Goal: Check status: Check status

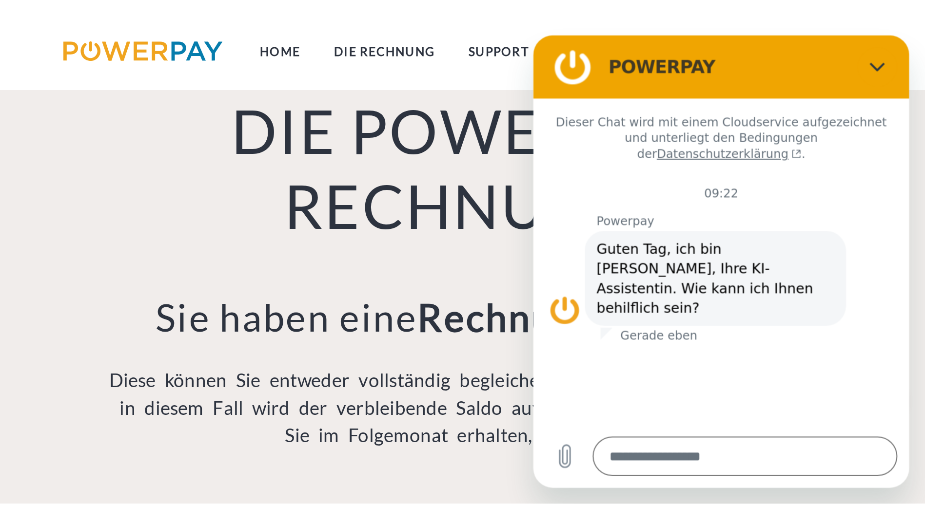
scroll to position [517, 0]
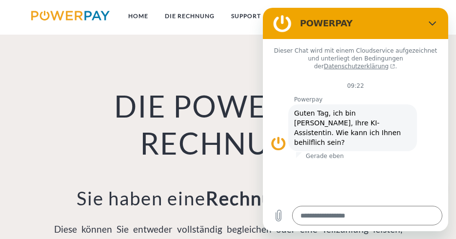
click at [181, 148] on h1 "DIE POWERPAY RECHNUNG" at bounding box center [228, 125] width 349 height 75
type textarea "*"
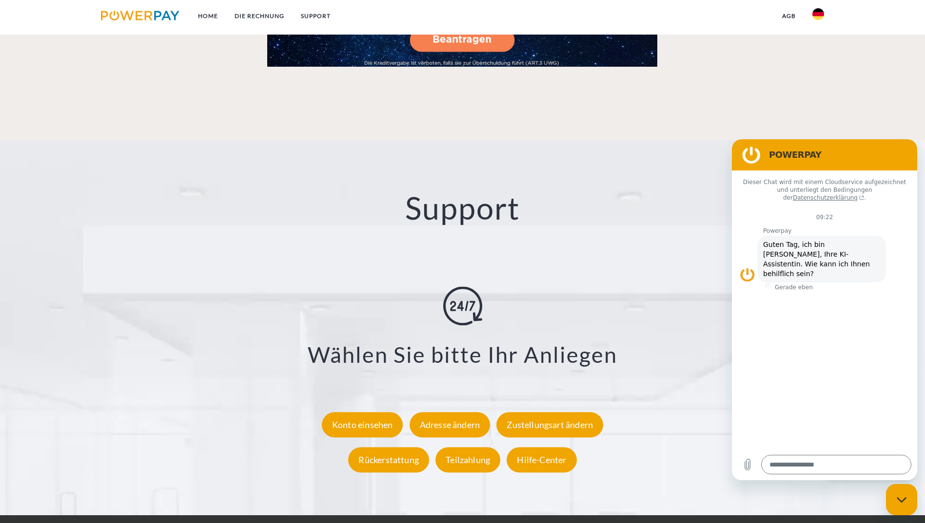
scroll to position [1744, 0]
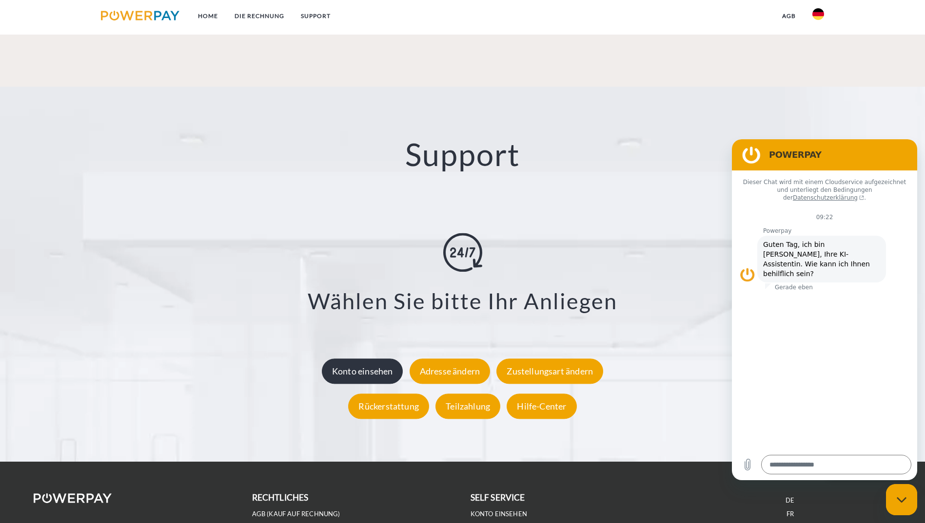
click at [379, 359] on div "Konto einsehen" at bounding box center [362, 371] width 81 height 25
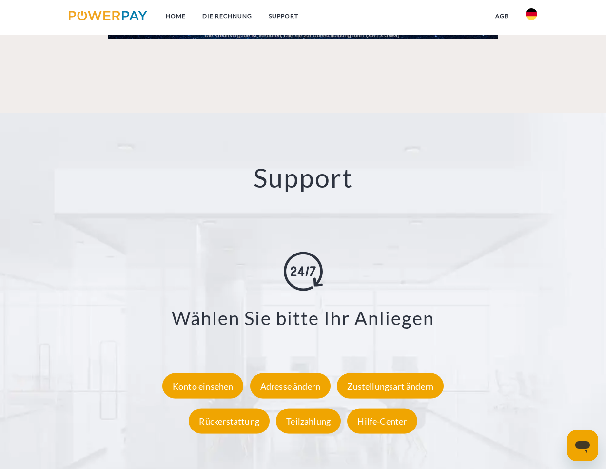
scroll to position [1654, 0]
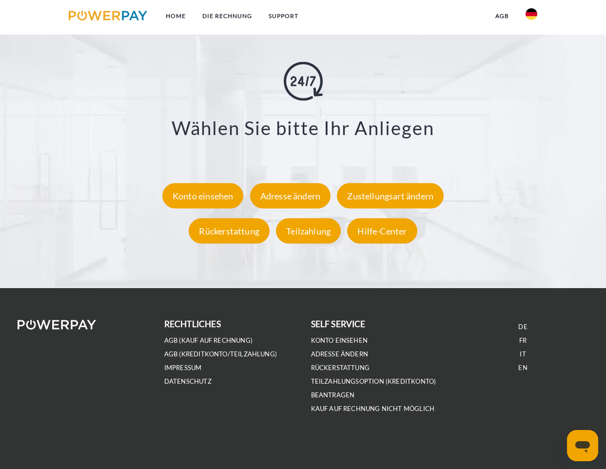
click at [198, 179] on div "**********" at bounding box center [302, 154] width 521 height 187
click at [203, 195] on div "Konto einsehen" at bounding box center [202, 195] width 81 height 25
